Goal: Task Accomplishment & Management: Manage account settings

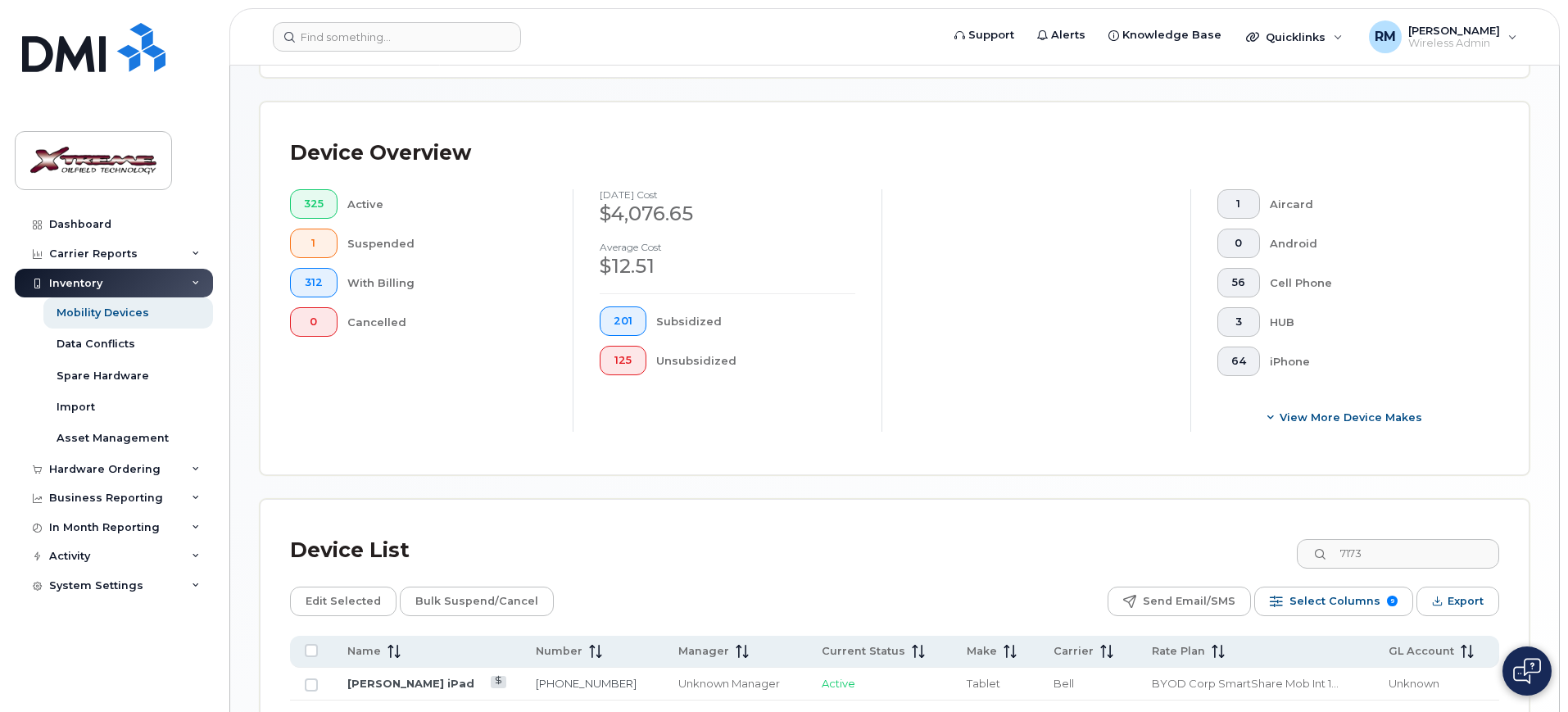
scroll to position [503, 0]
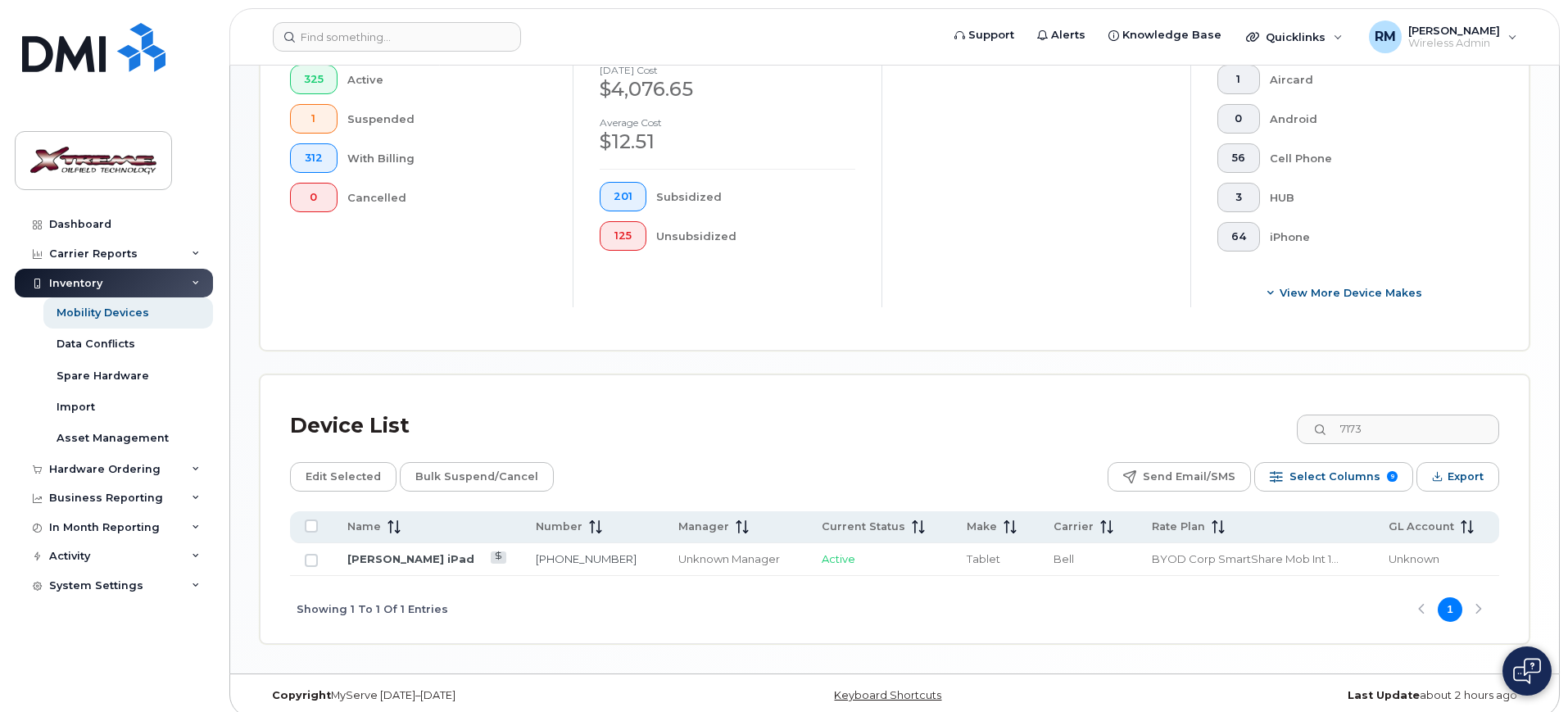
drag, startPoint x: 1414, startPoint y: 420, endPoint x: 1268, endPoint y: 422, distance: 146.0
click at [1268, 422] on div "Device List 7173" at bounding box center [894, 426] width 1209 height 43
type input "8518"
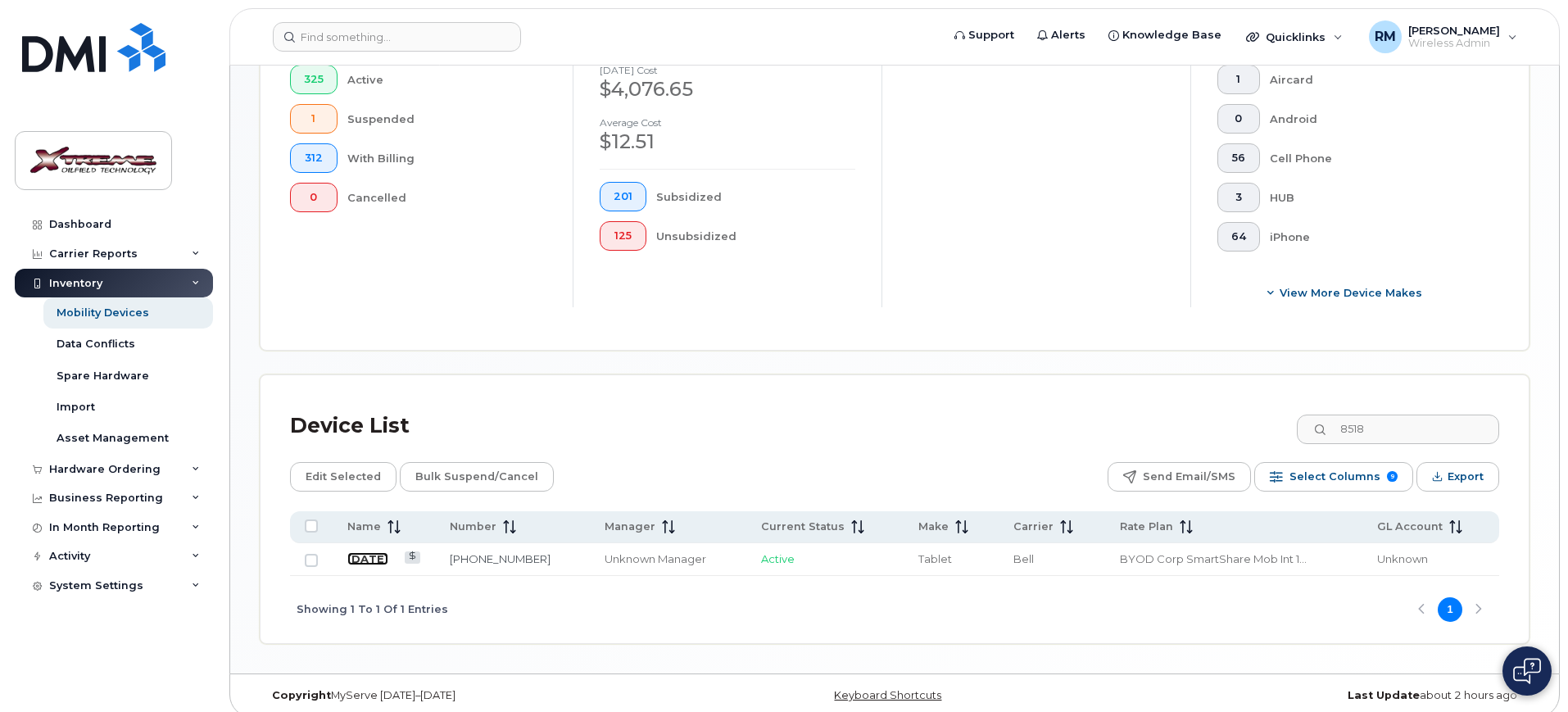
click at [368, 553] on link "July 22" at bounding box center [368, 558] width 41 height 13
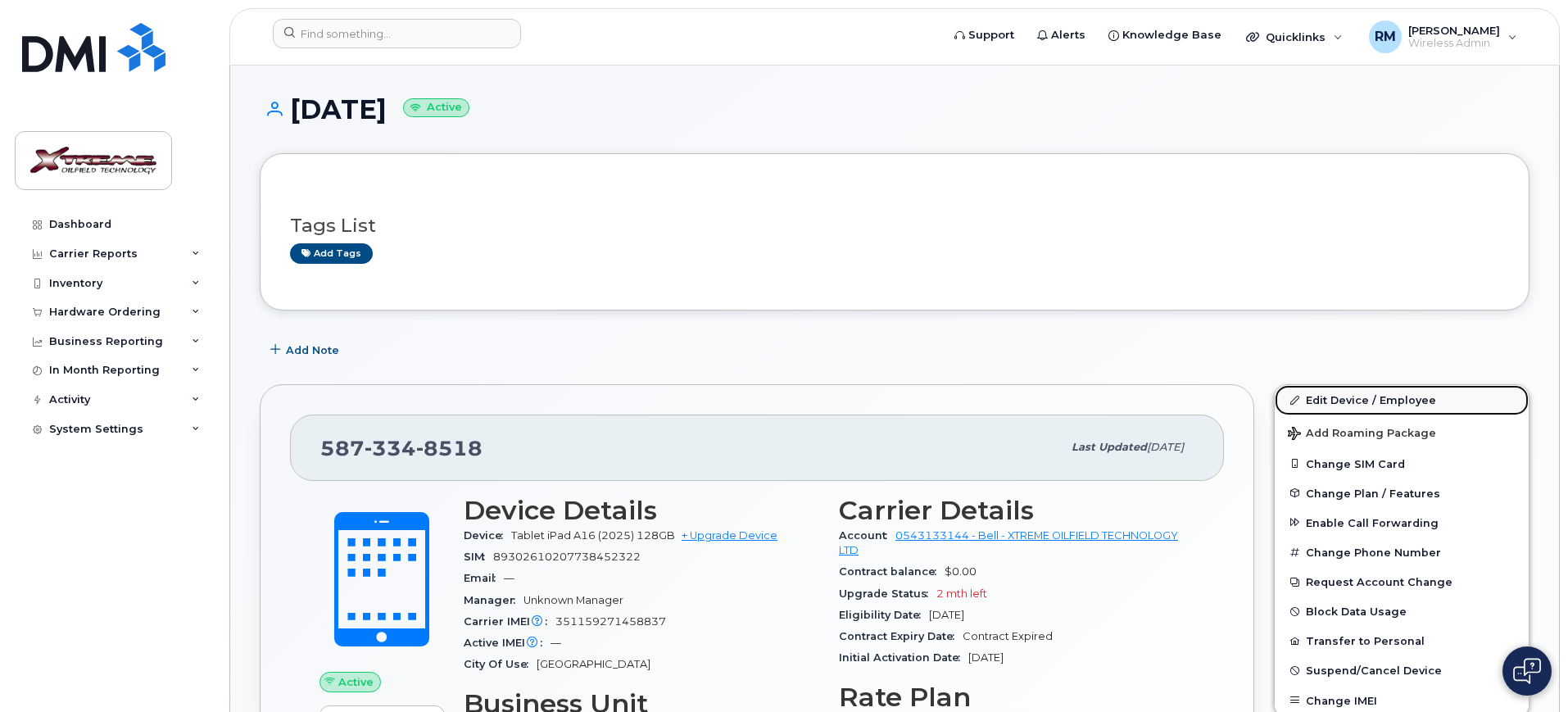
click at [1330, 406] on link "Edit Device / Employee" at bounding box center [1402, 400] width 254 height 29
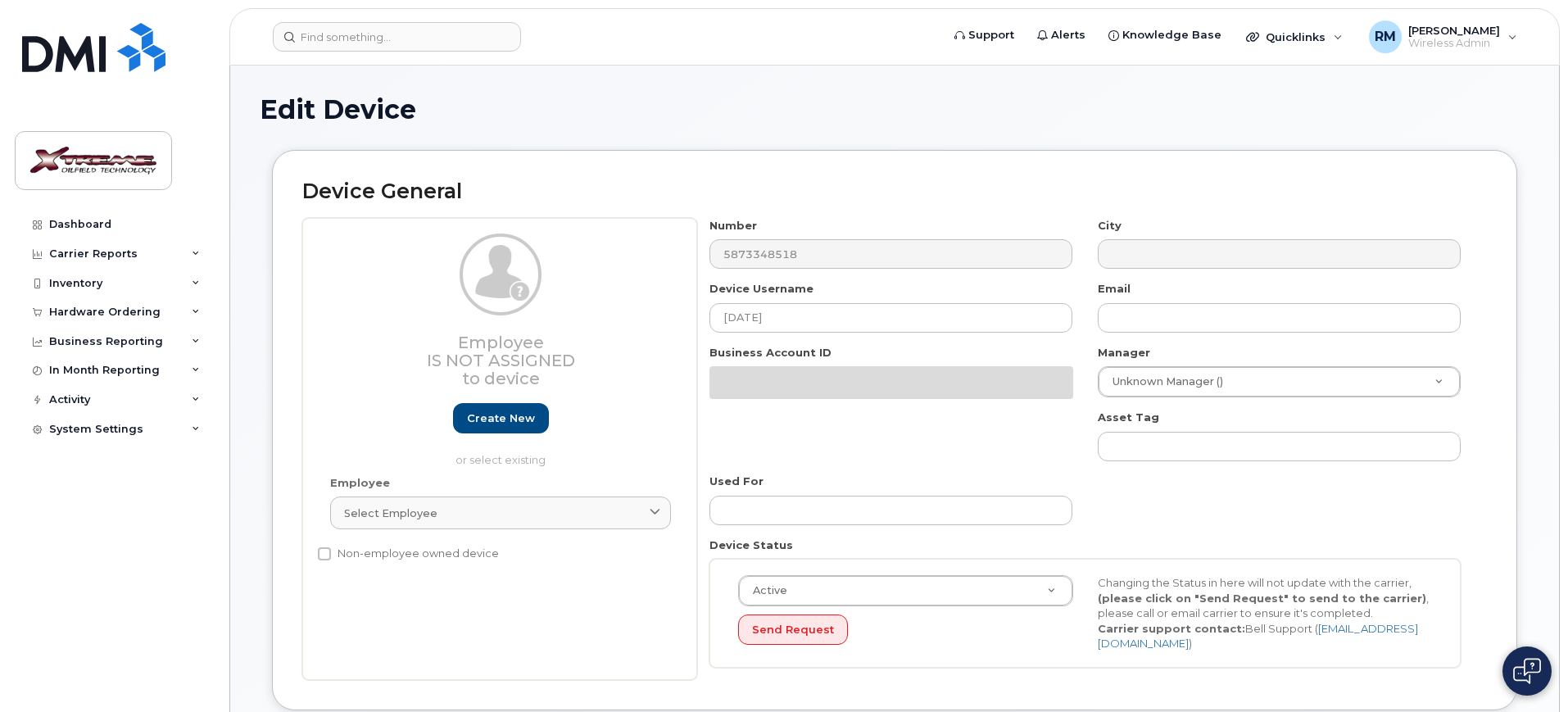
select select "4343095"
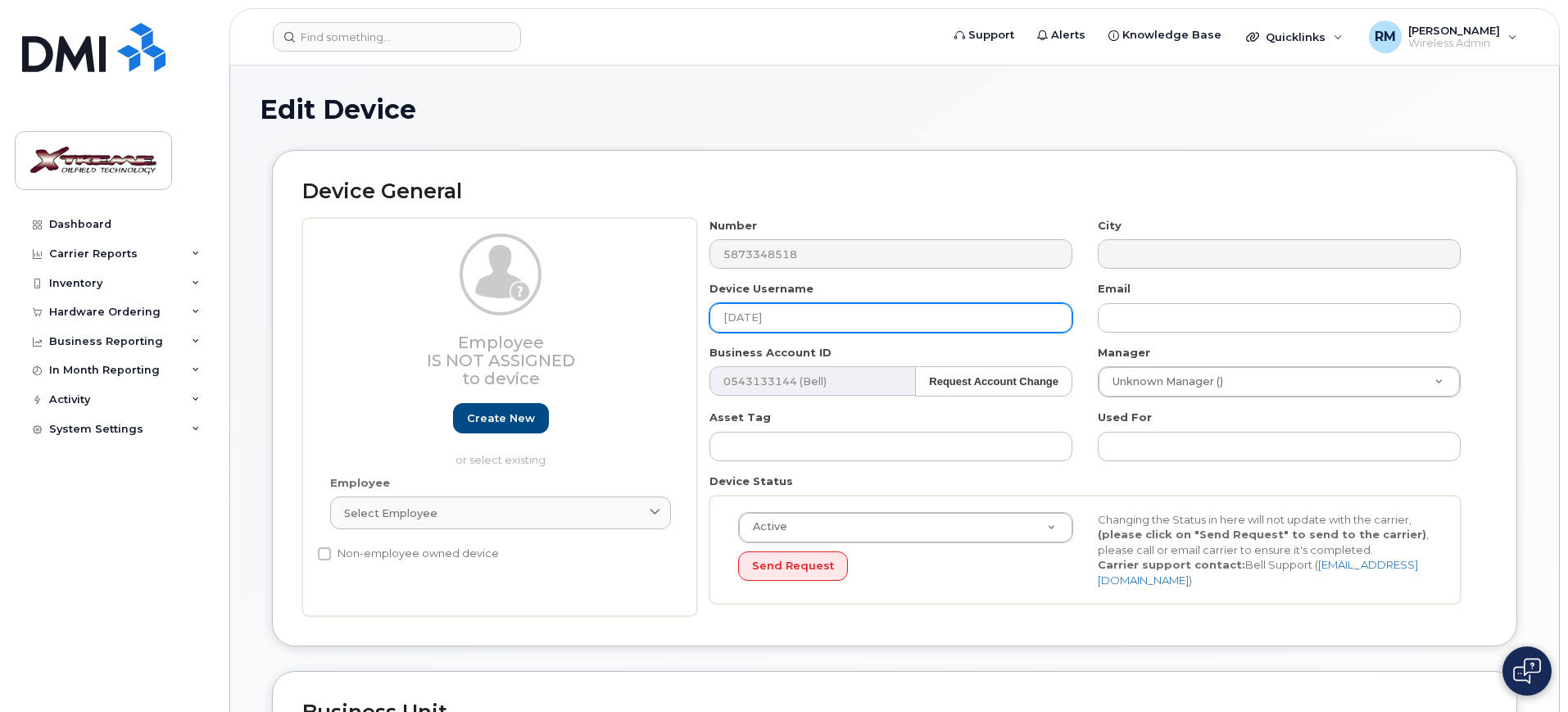
drag, startPoint x: 749, startPoint y: 326, endPoint x: 426, endPoint y: 306, distance: 323.6
click at [439, 306] on div "Employee Is not assigned to device Create new or select existing Employee Selec…" at bounding box center [894, 418] width 1185 height 399
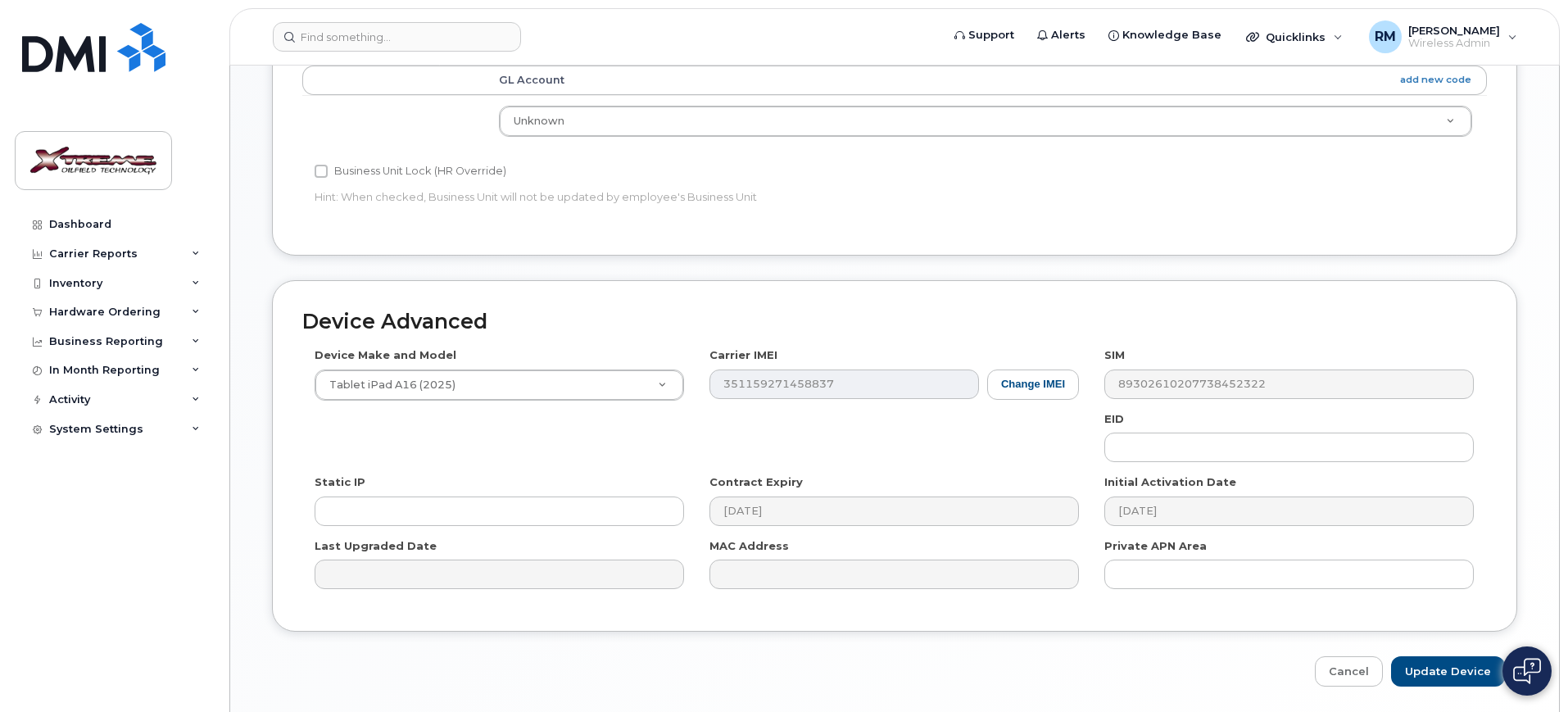
scroll to position [724, 0]
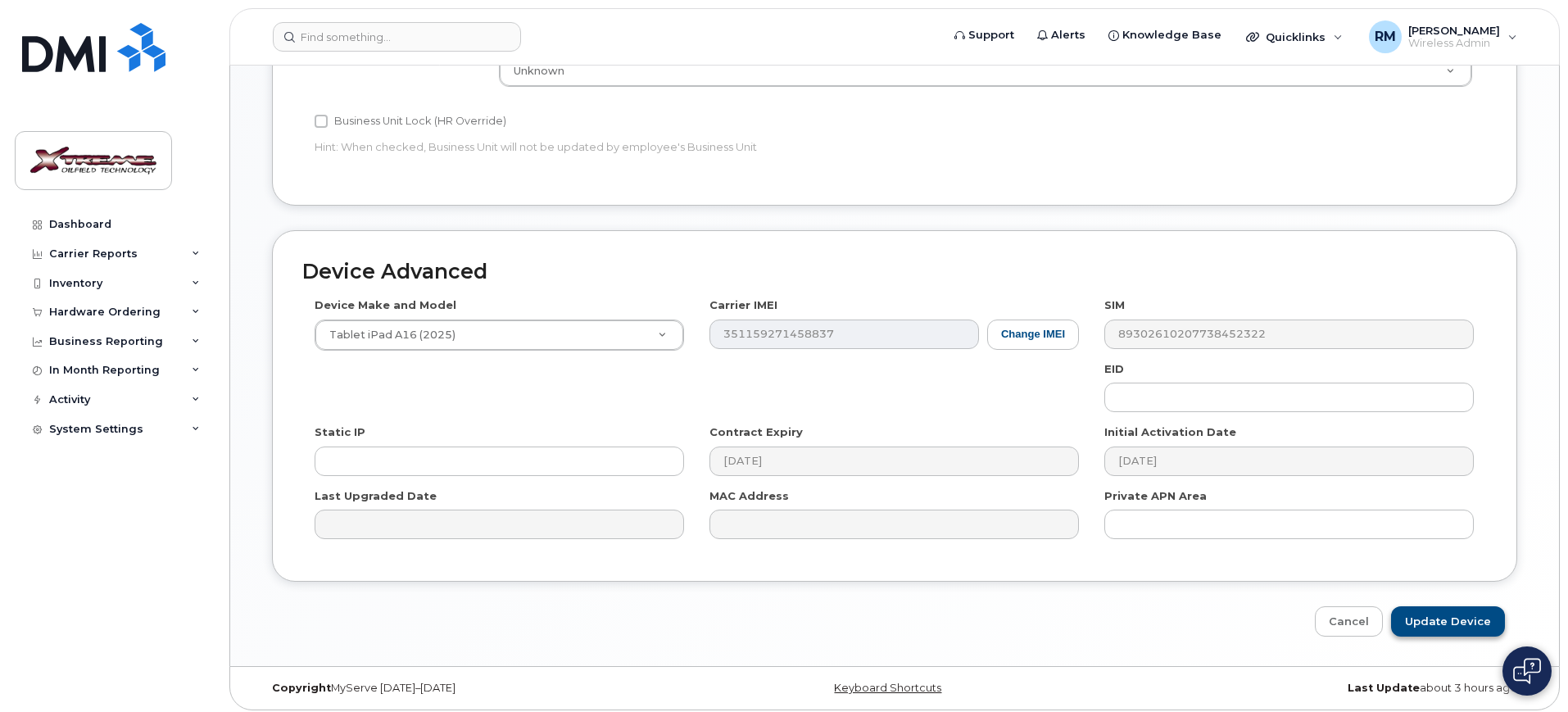
type input "Daniel LaForce iPad"
click at [1472, 616] on input "Update Device" at bounding box center [1448, 621] width 113 height 30
type input "Saving..."
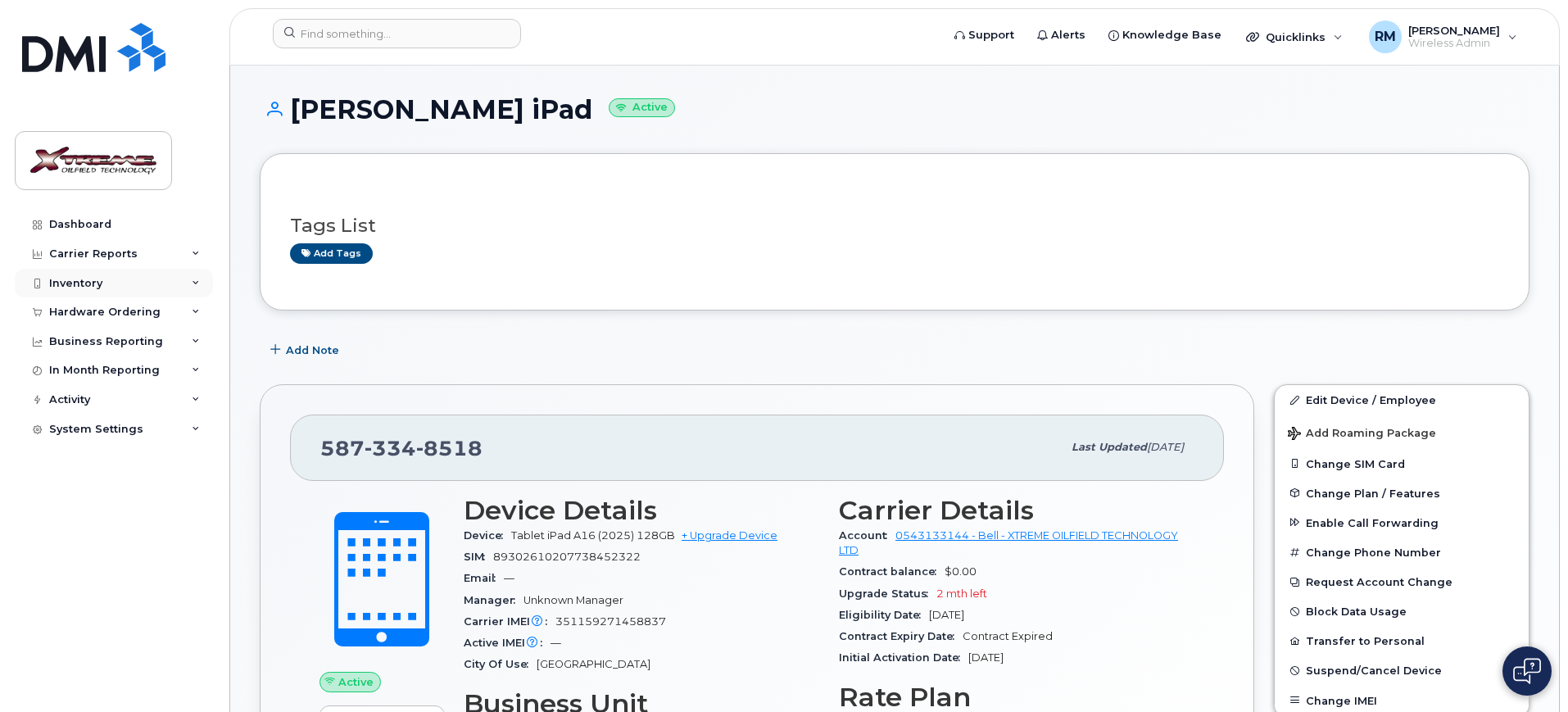
click at [78, 273] on div "Inventory" at bounding box center [113, 284] width 199 height 29
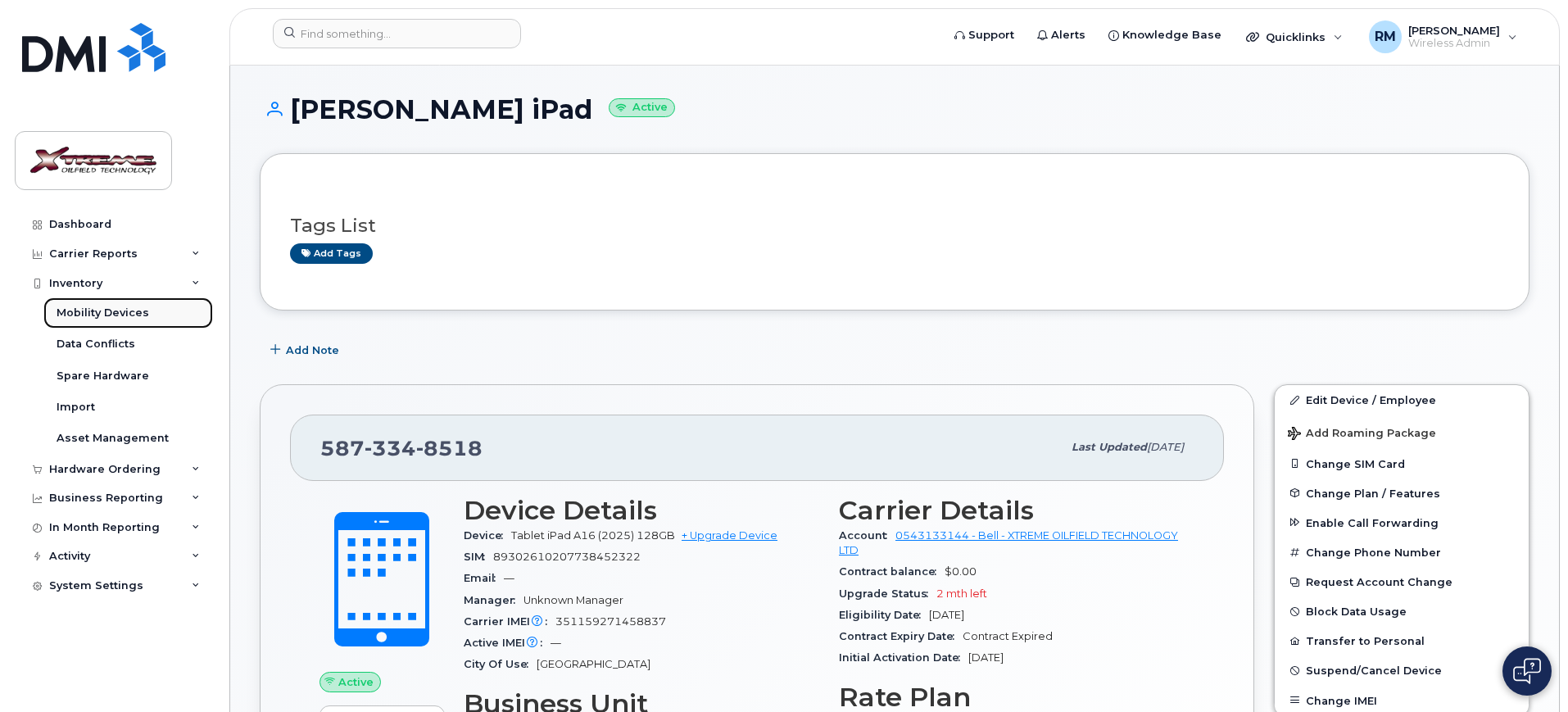
click at [78, 319] on div "Mobility Devices" at bounding box center [103, 312] width 93 height 15
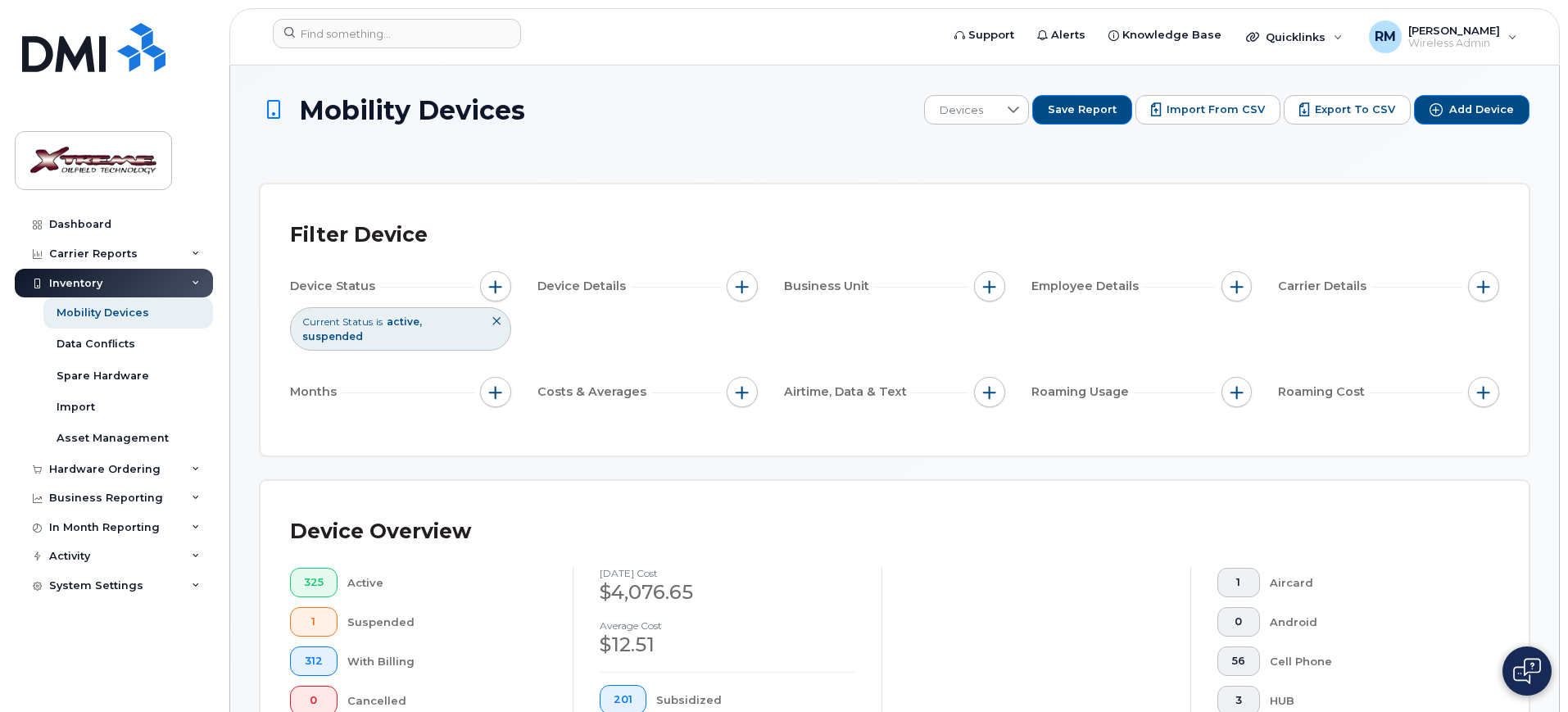
click at [96, 269] on div "Inventory" at bounding box center [113, 284] width 199 height 29
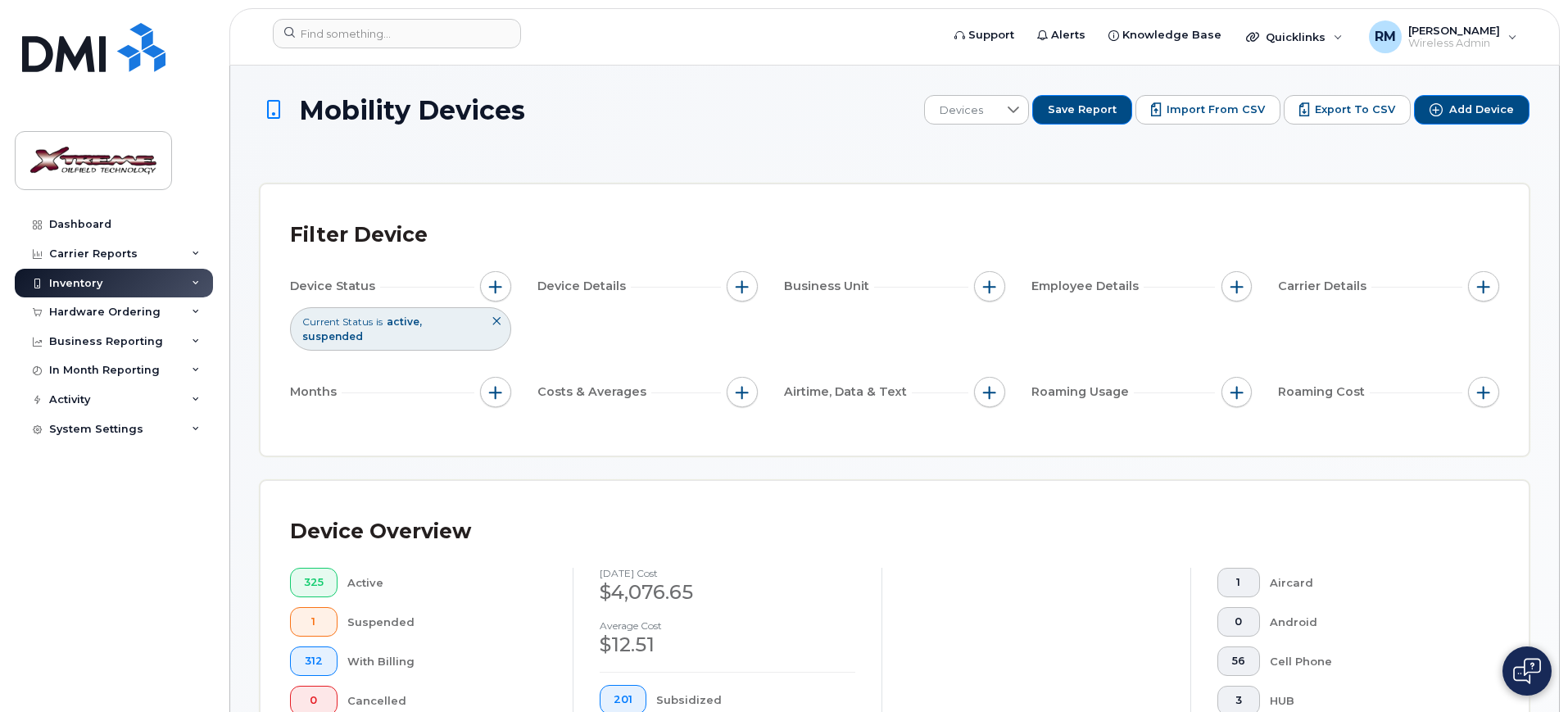
click at [88, 294] on div "Inventory" at bounding box center [113, 284] width 199 height 29
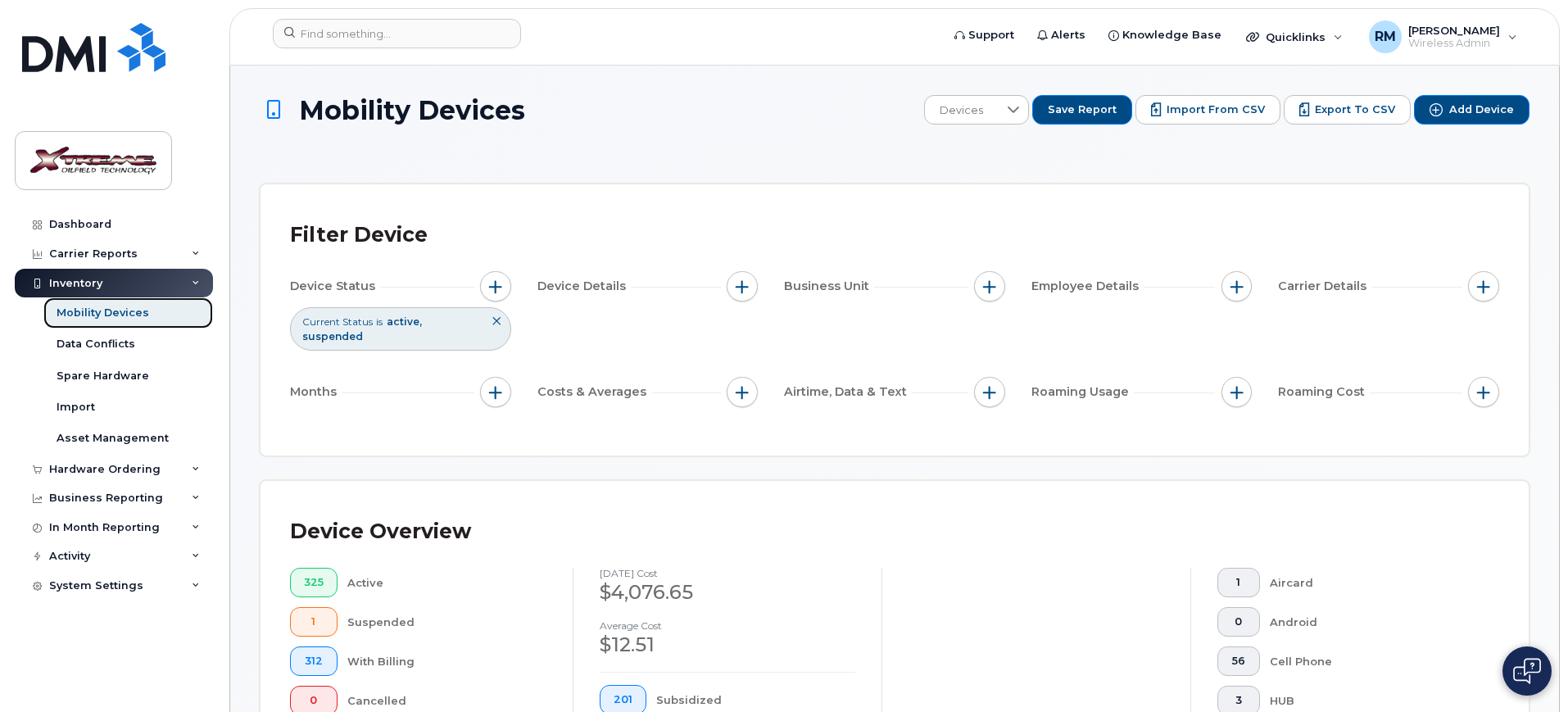
click at [94, 311] on div "Mobility Devices" at bounding box center [103, 312] width 93 height 15
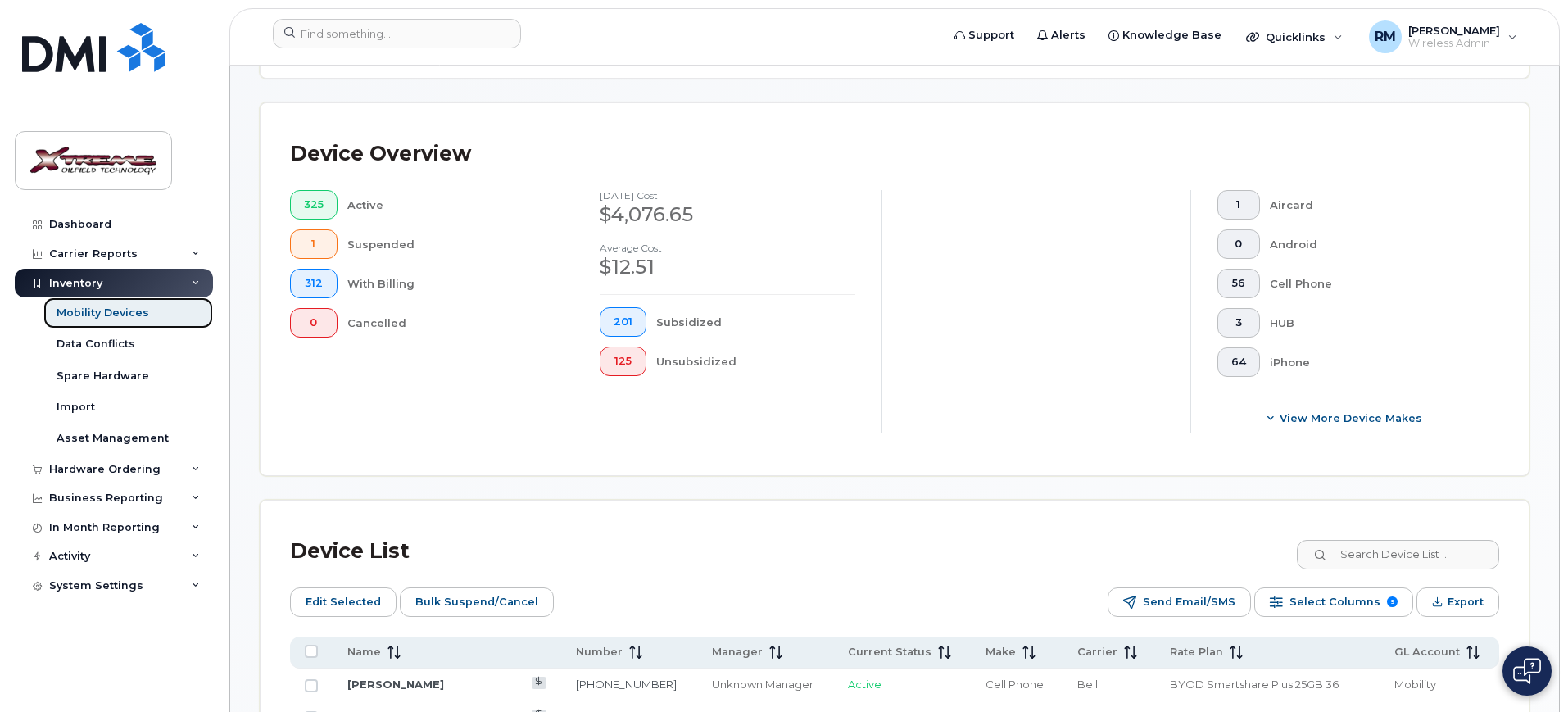
scroll to position [614, 0]
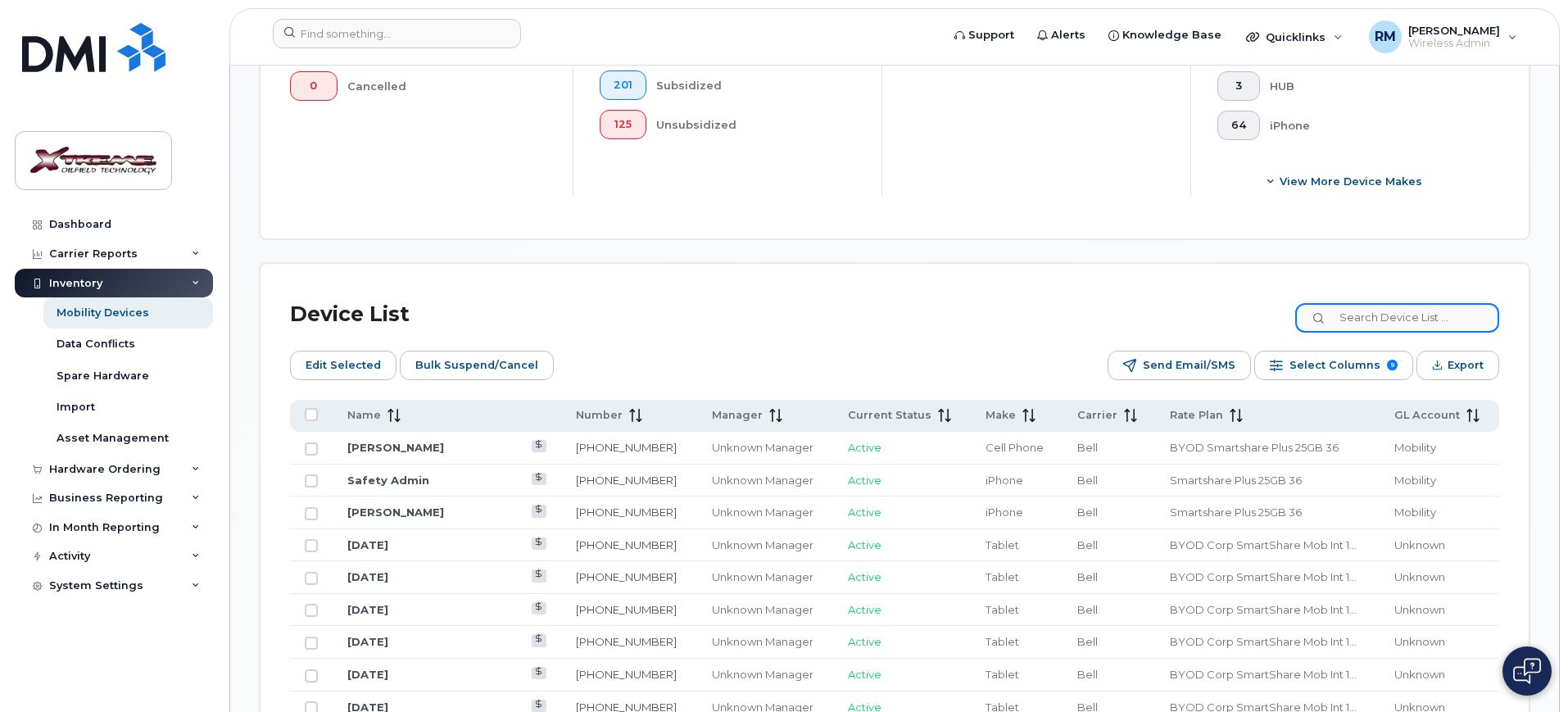
click at [1419, 303] on input at bounding box center [1397, 318] width 204 height 29
type input "8400"
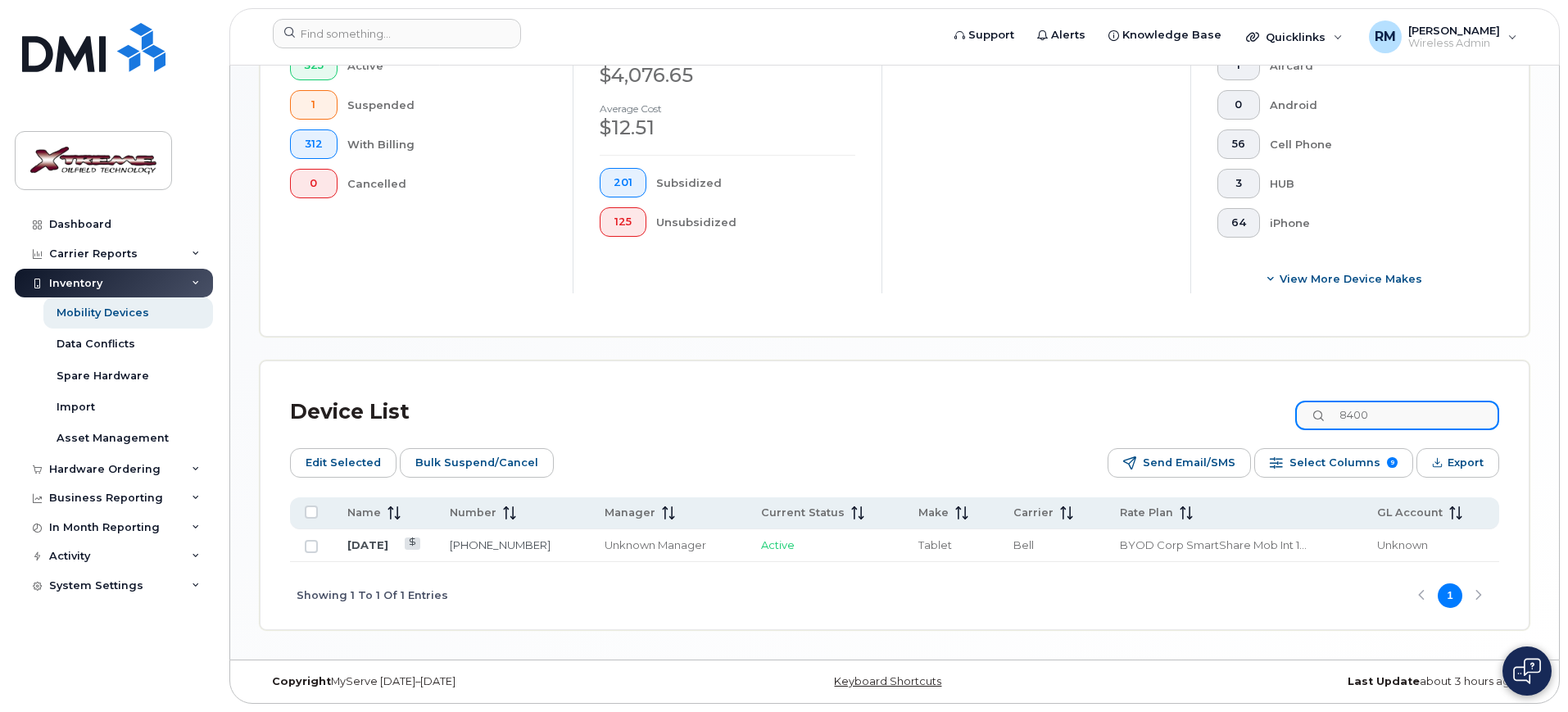
scroll to position [503, 0]
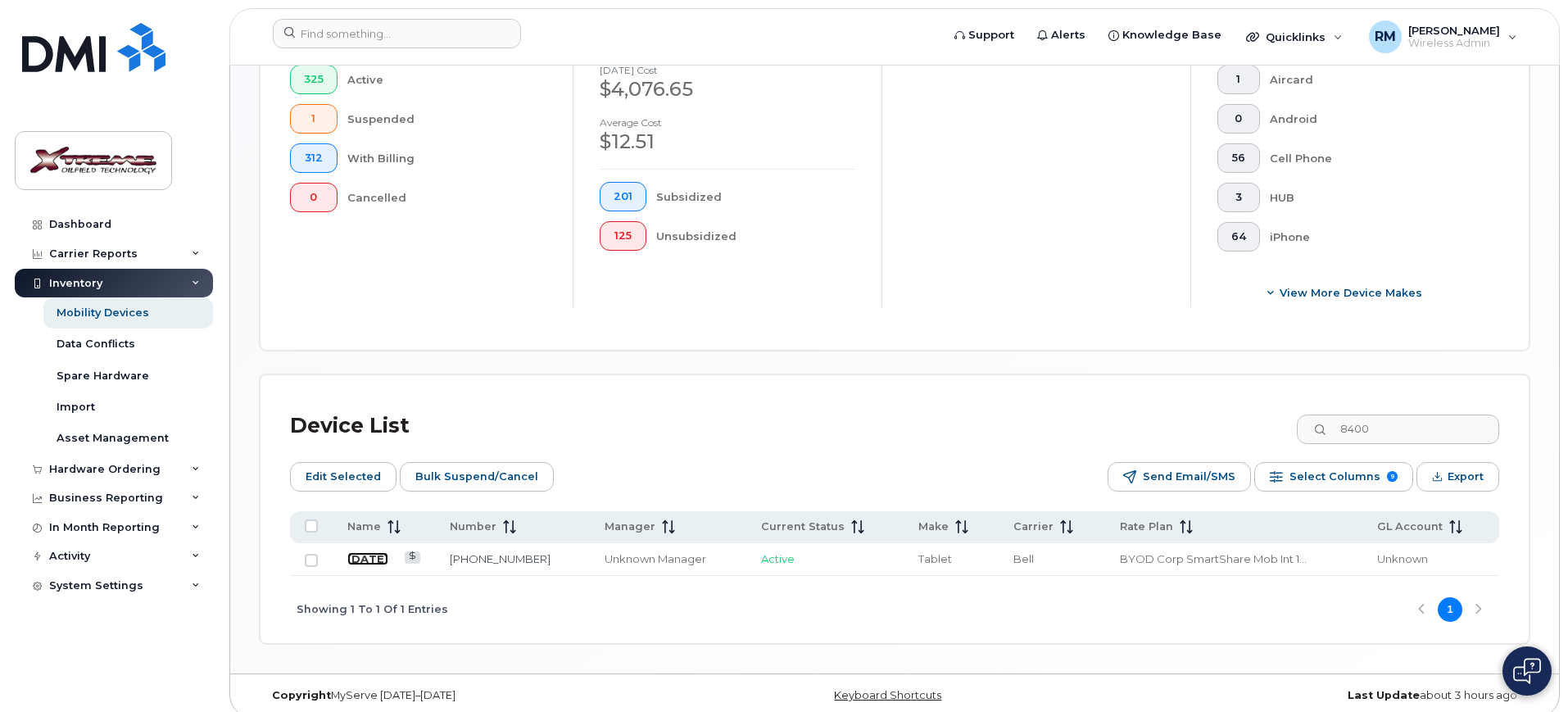
click at [371, 553] on link "[DATE]" at bounding box center [368, 558] width 41 height 13
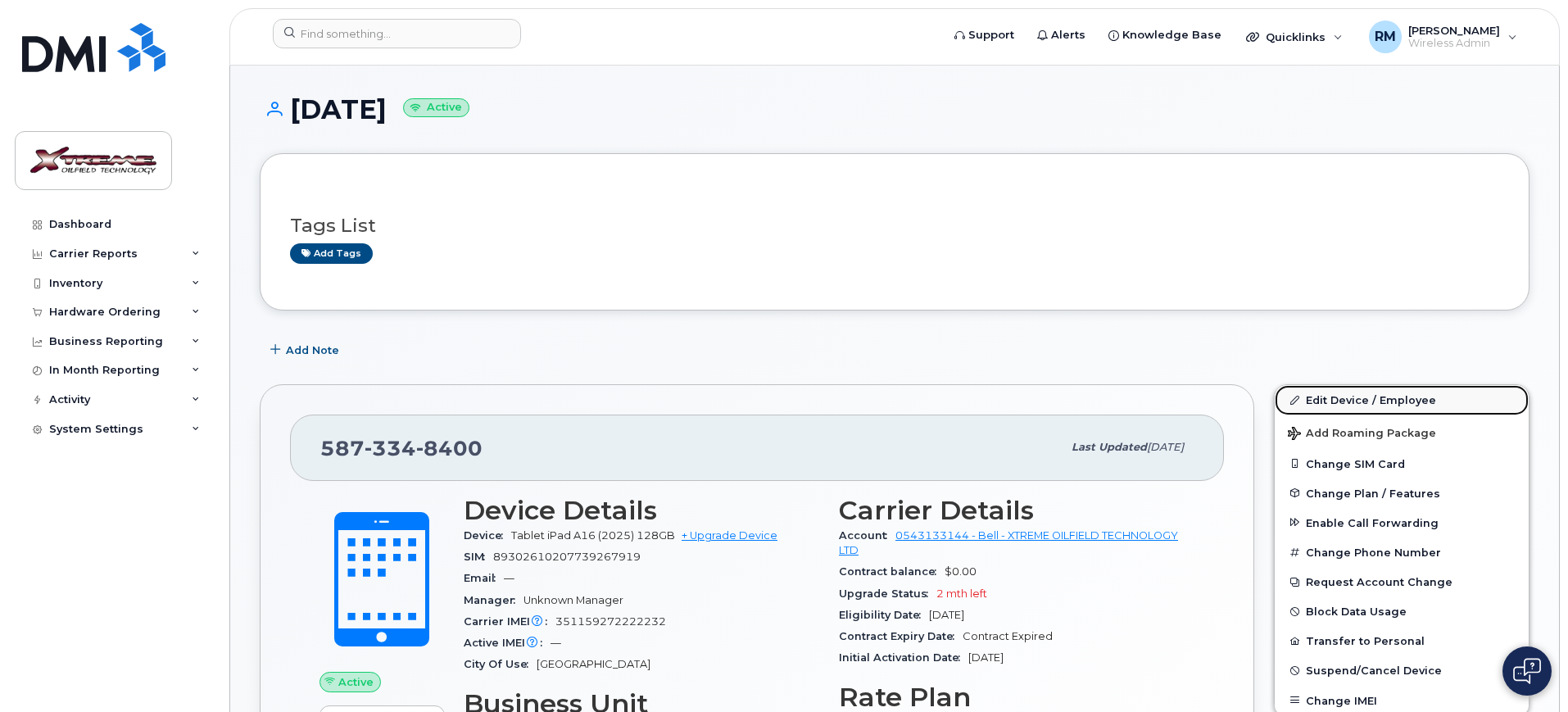
click at [1373, 398] on link "Edit Device / Employee" at bounding box center [1402, 400] width 254 height 29
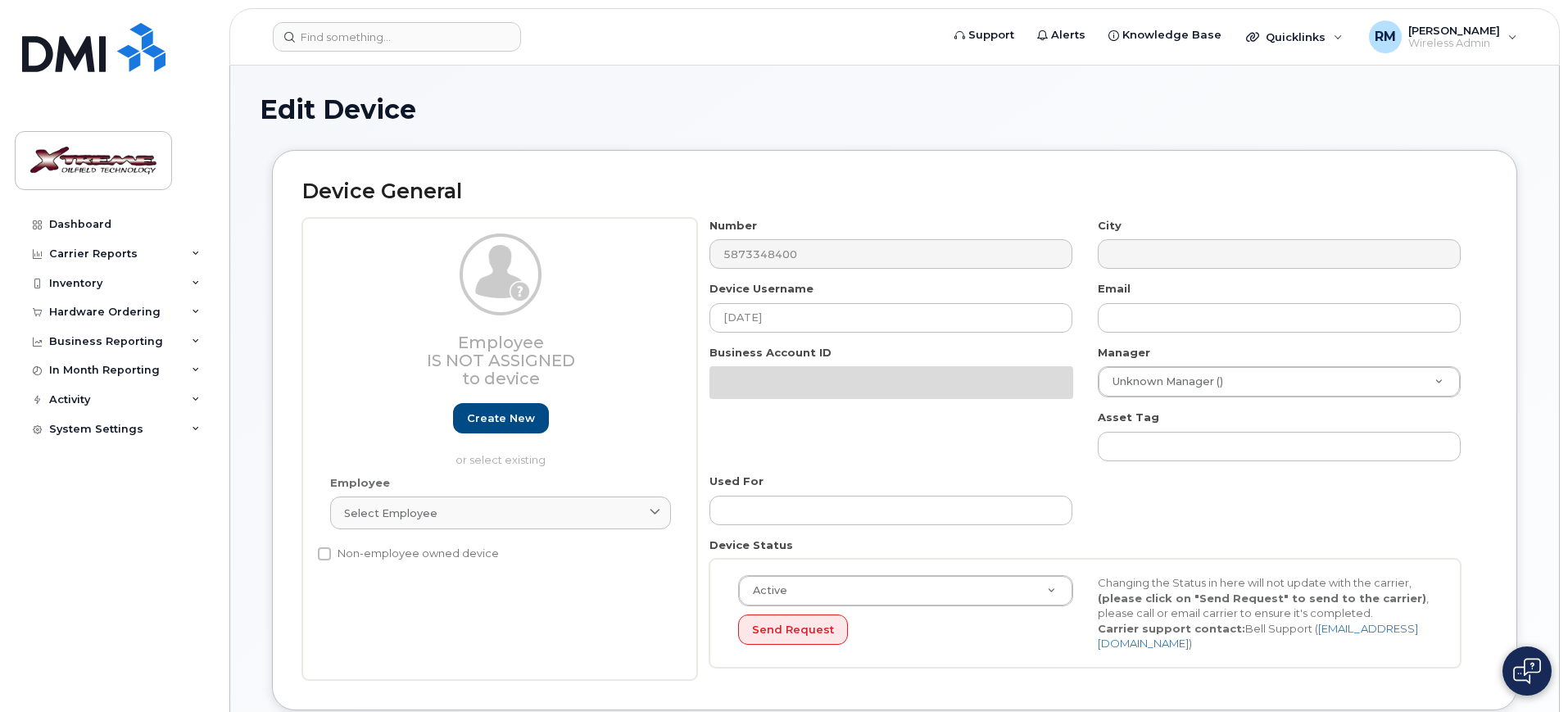
select select "4343095"
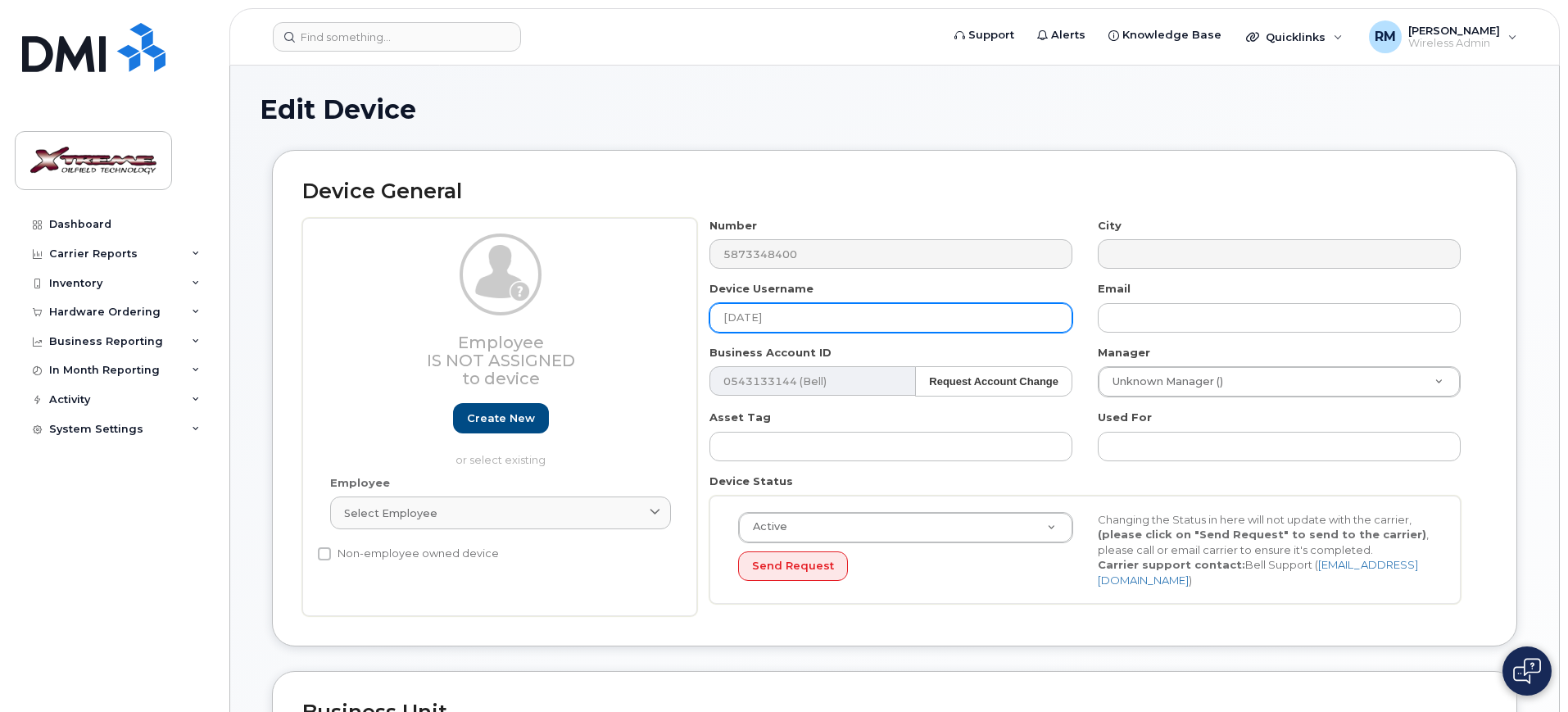
drag, startPoint x: 794, startPoint y: 313, endPoint x: 325, endPoint y: 320, distance: 469.1
click at [325, 320] on div "Employee Is not assigned to device Create new or select existing Employee Selec…" at bounding box center [894, 418] width 1185 height 399
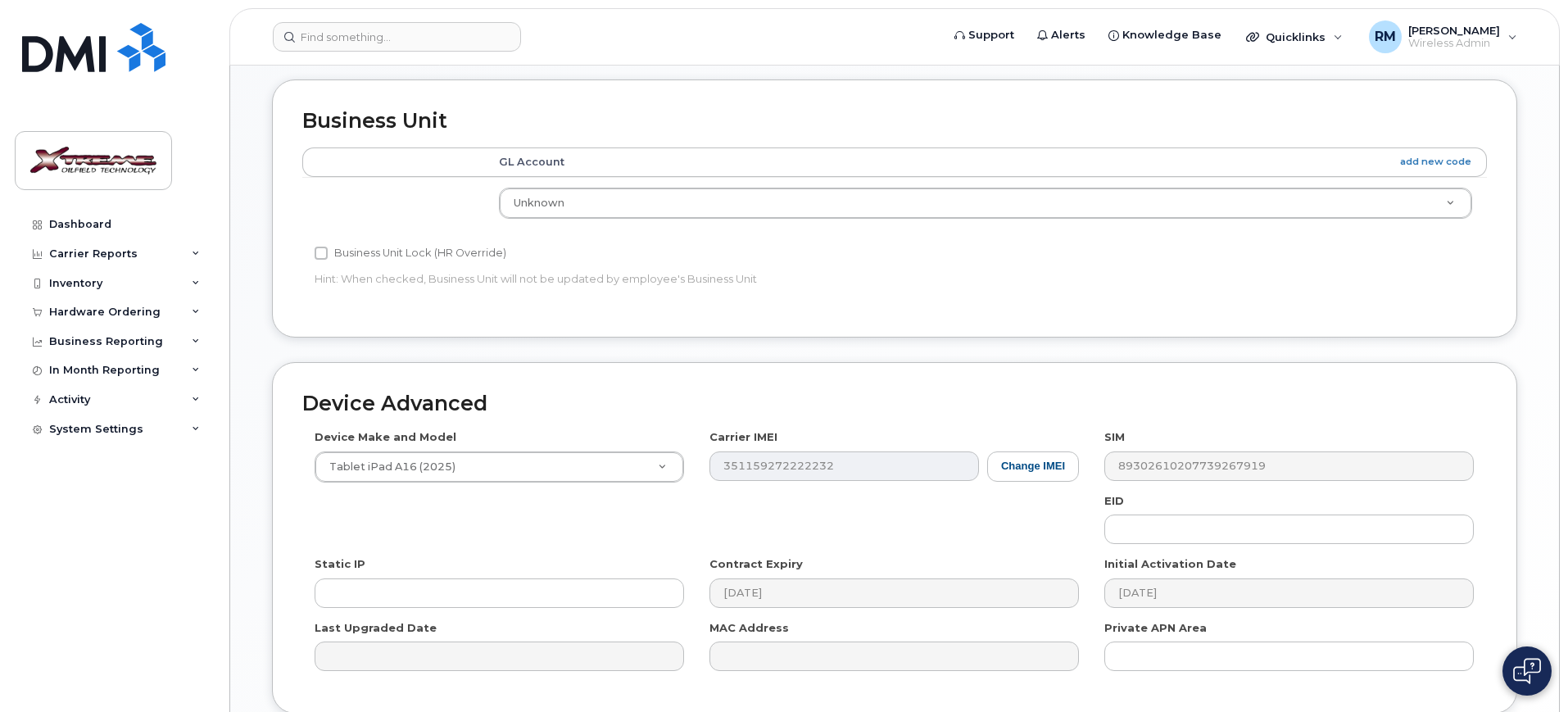
scroll to position [724, 0]
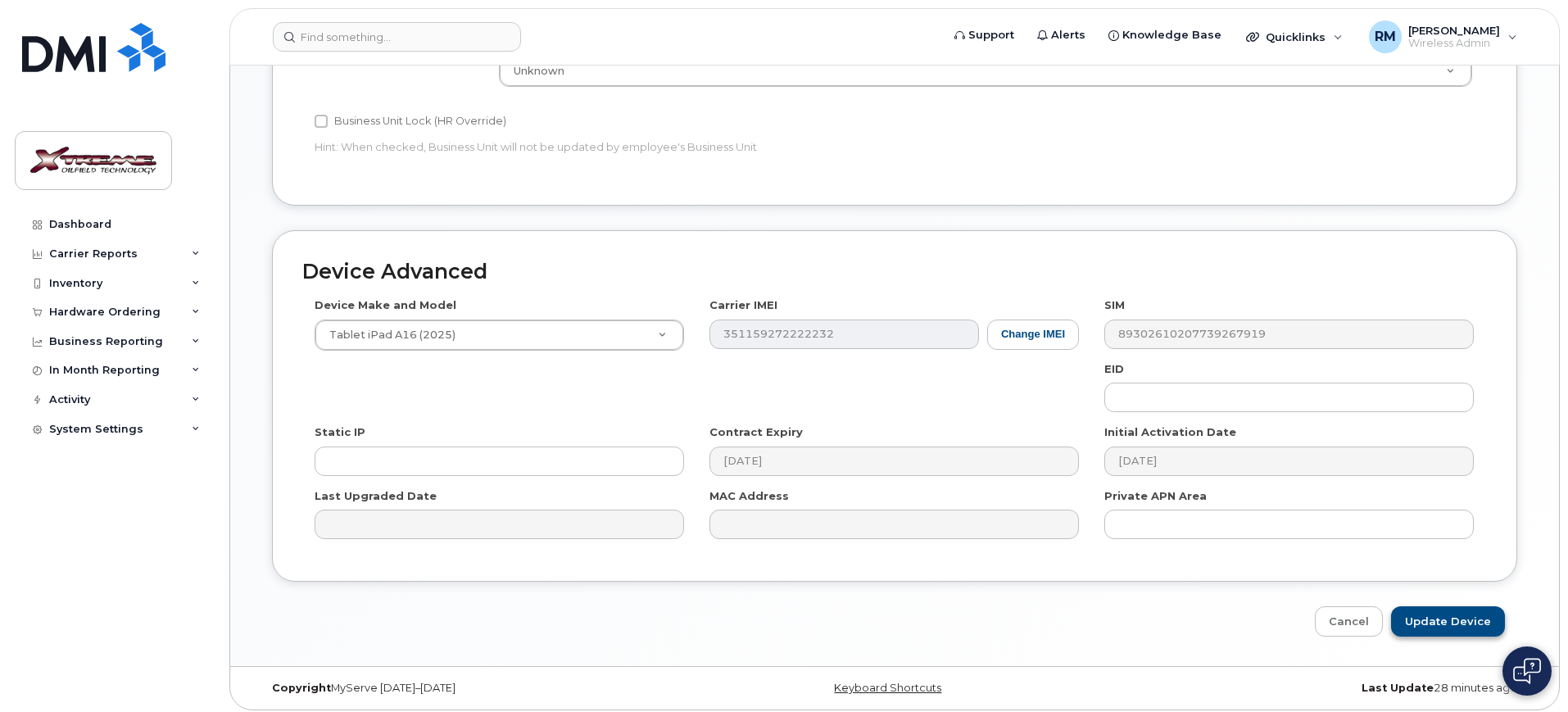
type input "[PERSON_NAME] iPad"
click at [1432, 614] on input "Update Device" at bounding box center [1448, 621] width 113 height 30
type input "Saving..."
